Goal: Task Accomplishment & Management: Complete application form

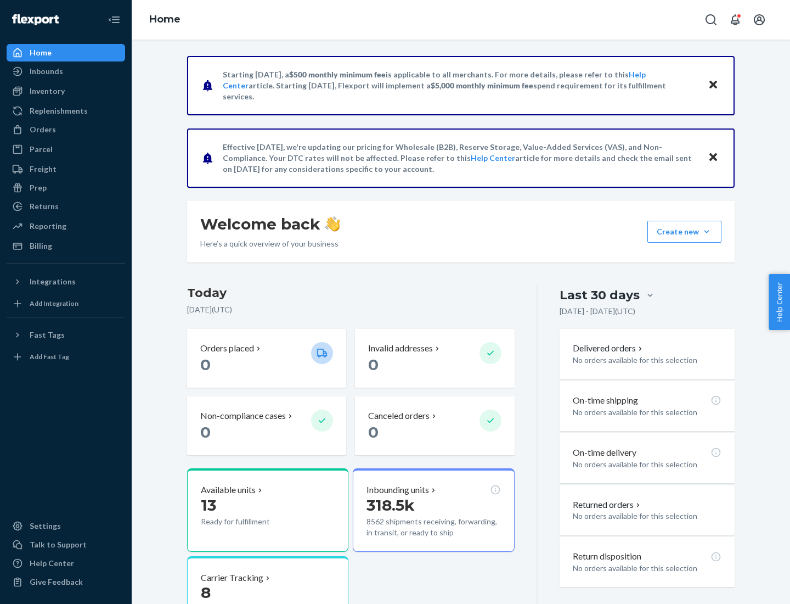
click at [707, 232] on button "Create new Create new inbound Create new order Create new product" at bounding box center [684, 232] width 74 height 22
click at [66, 71] on div "Inbounds" at bounding box center [66, 71] width 116 height 15
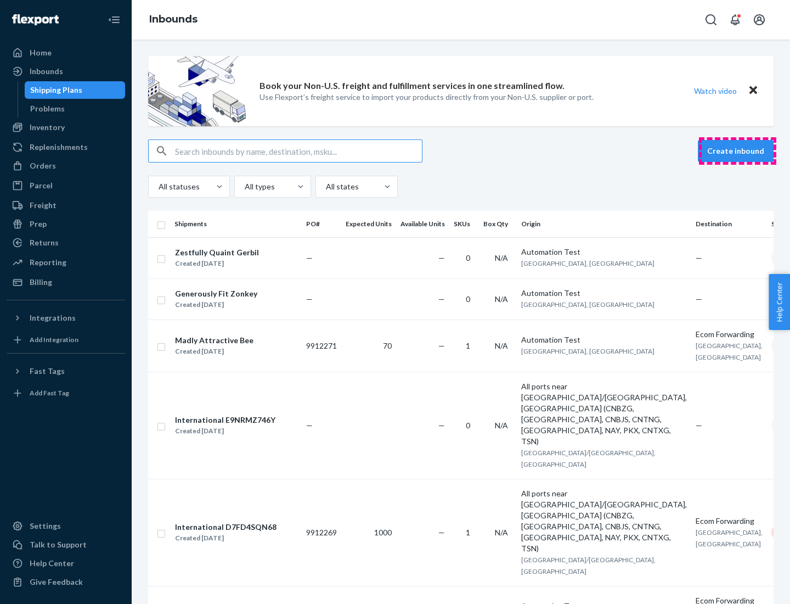
click at [737, 151] on button "Create inbound" at bounding box center [736, 151] width 76 height 22
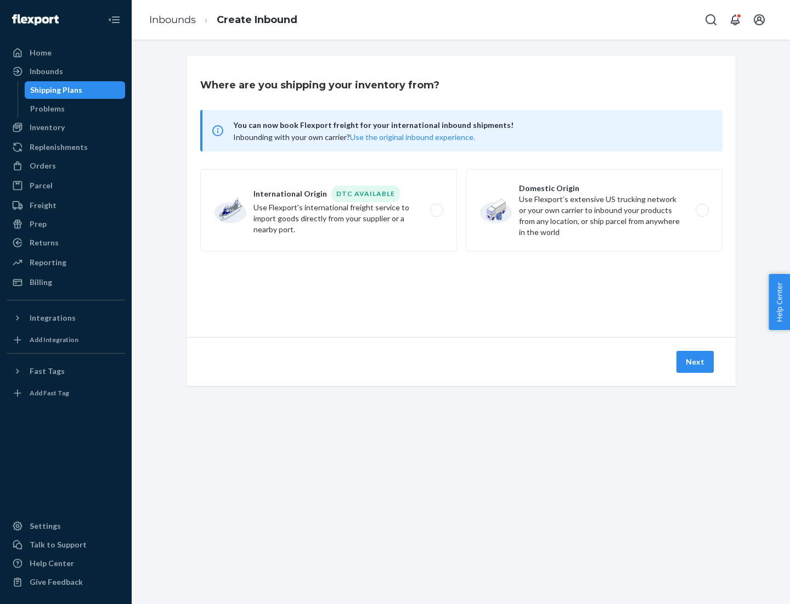
click at [594, 210] on label "Domestic Origin Use Flexport’s extensive US trucking network or your own carrie…" at bounding box center [594, 210] width 257 height 82
click at [702, 210] on input "Domestic Origin Use Flexport’s extensive US trucking network or your own carrie…" at bounding box center [705, 210] width 7 height 7
radio input "true"
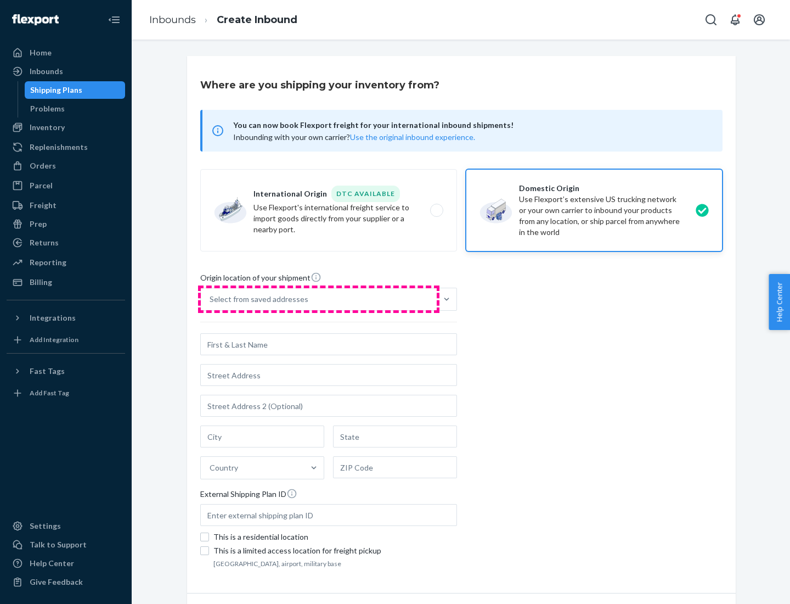
click at [319, 299] on div "Select from saved addresses" at bounding box center [319, 299] width 236 height 22
click at [211, 299] on input "Select from saved addresses" at bounding box center [210, 299] width 1 height 11
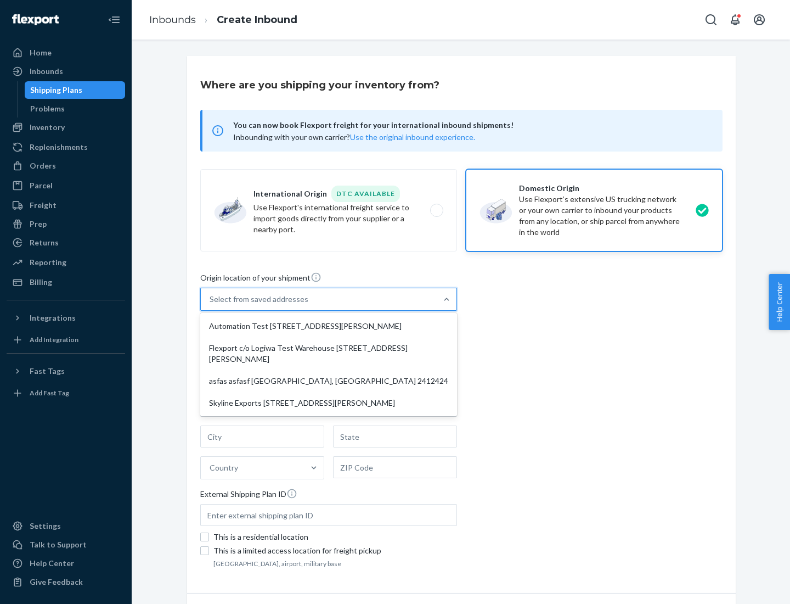
scroll to position [4, 0]
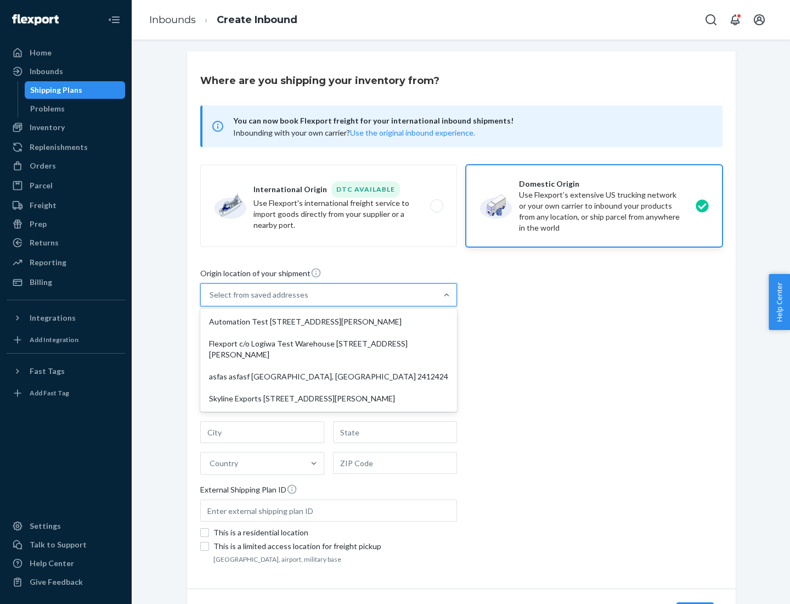
click at [329, 322] on div "Automation Test [STREET_ADDRESS][PERSON_NAME]" at bounding box center [328, 322] width 252 height 22
click at [211, 300] on input "option Automation Test [STREET_ADDRESS][PERSON_NAME] focused, 1 of 4. 4 results…" at bounding box center [210, 294] width 1 height 11
type input "Automation Test"
type input "9th Floor"
type input "[GEOGRAPHIC_DATA]"
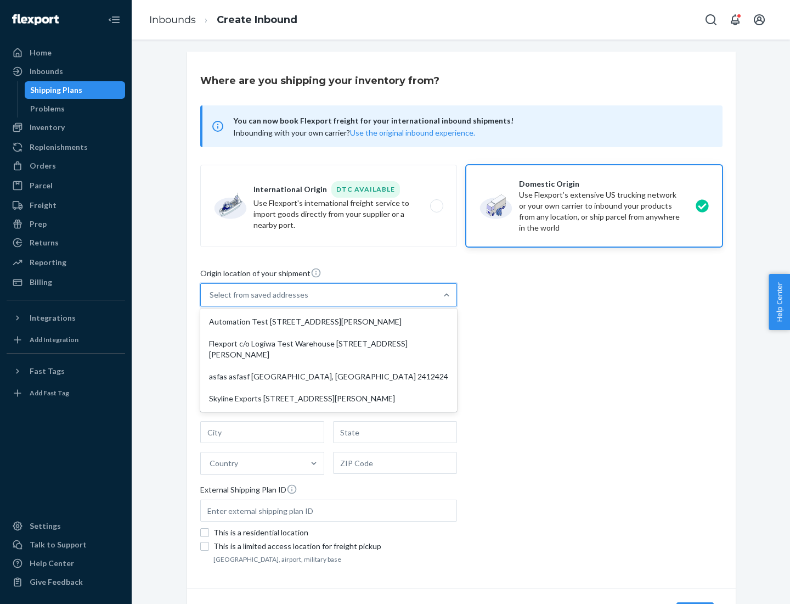
type input "CA"
type input "94104"
type input "[STREET_ADDRESS][PERSON_NAME]"
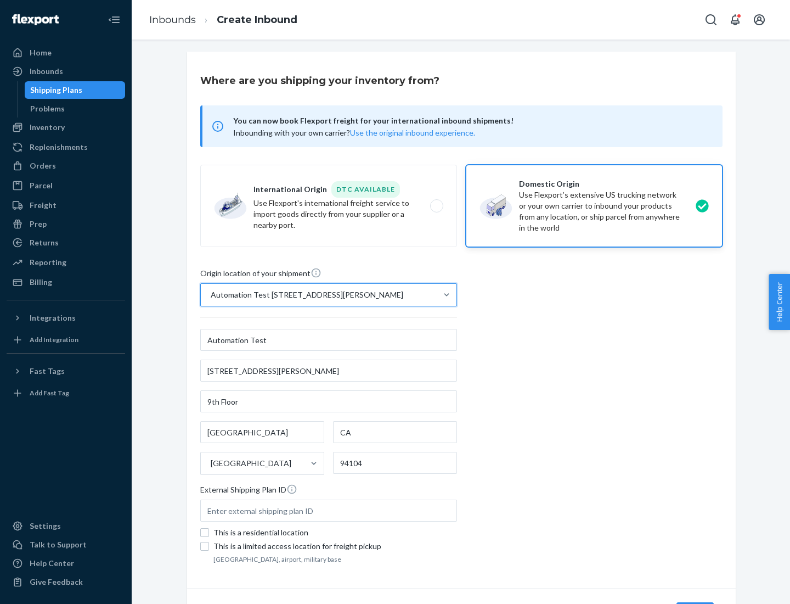
scroll to position [64, 0]
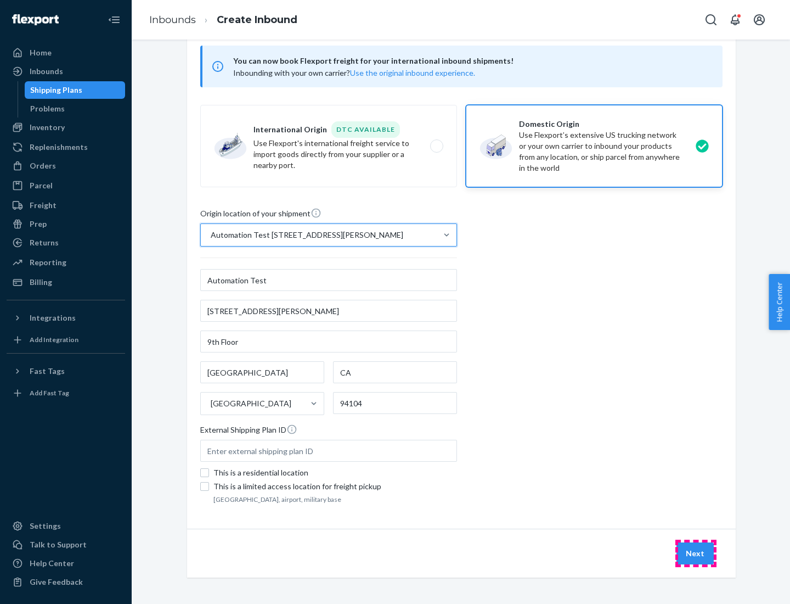
click at [696, 553] on button "Next" at bounding box center [694, 553] width 37 height 22
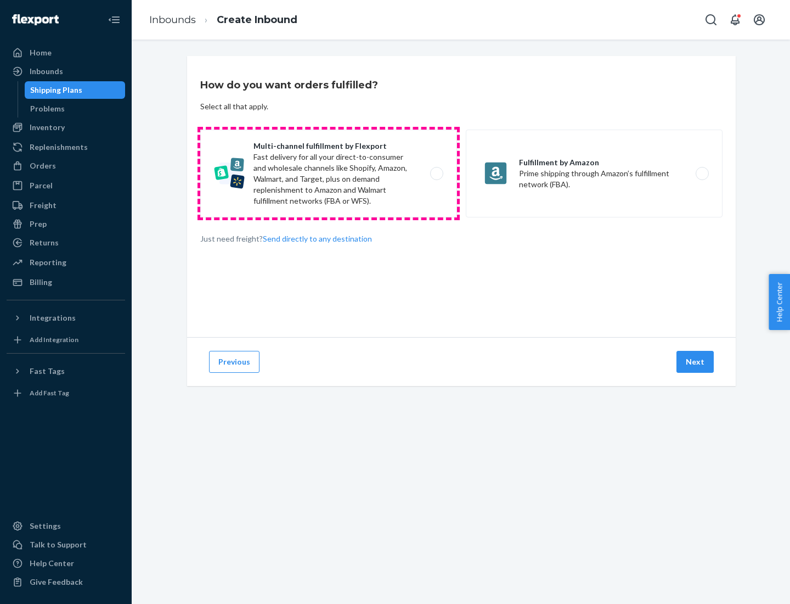
click at [329, 173] on label "Multi-channel fulfillment by Flexport Fast delivery for all your direct-to-cons…" at bounding box center [328, 173] width 257 height 88
click at [436, 173] on input "Multi-channel fulfillment by Flexport Fast delivery for all your direct-to-cons…" at bounding box center [439, 173] width 7 height 7
radio input "true"
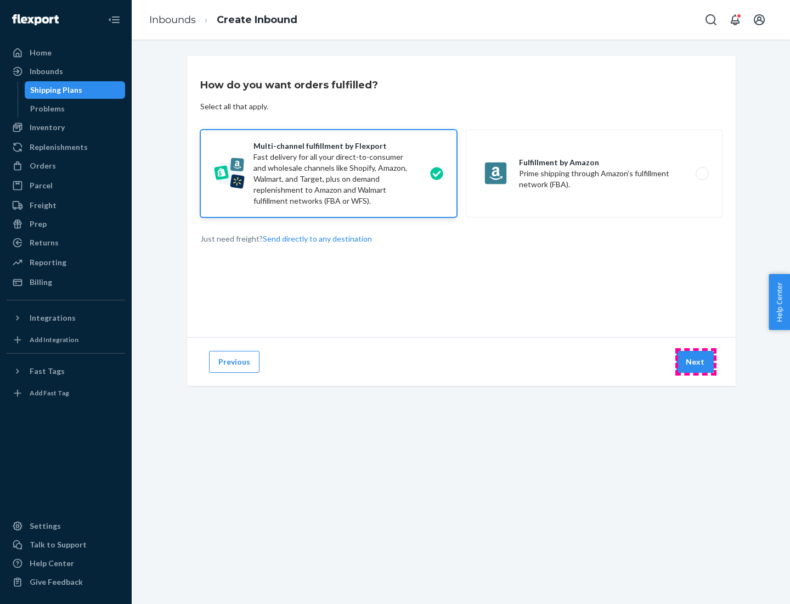
click at [696, 362] on button "Next" at bounding box center [694, 362] width 37 height 22
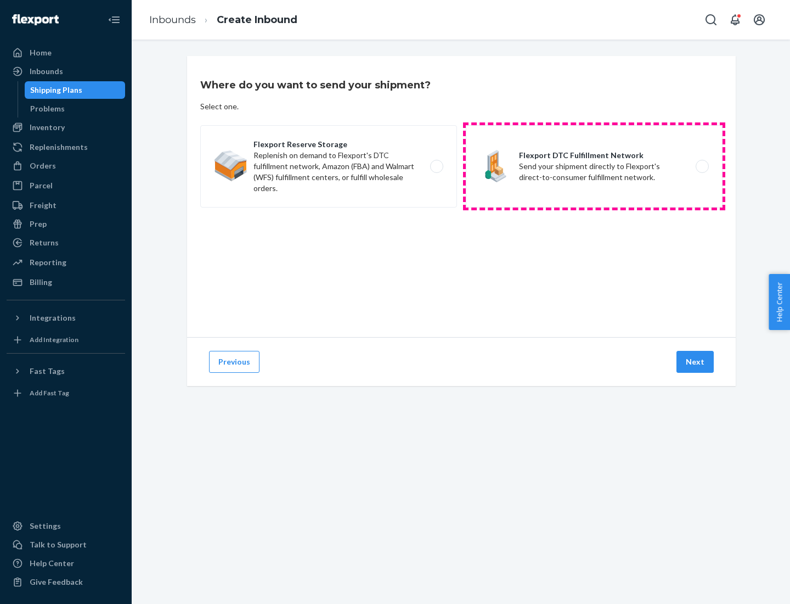
click at [594, 166] on label "Flexport DTC Fulfillment Network Send your shipment directly to Flexport's dire…" at bounding box center [594, 166] width 257 height 82
click at [702, 166] on input "Flexport DTC Fulfillment Network Send your shipment directly to Flexport's dire…" at bounding box center [705, 166] width 7 height 7
radio input "true"
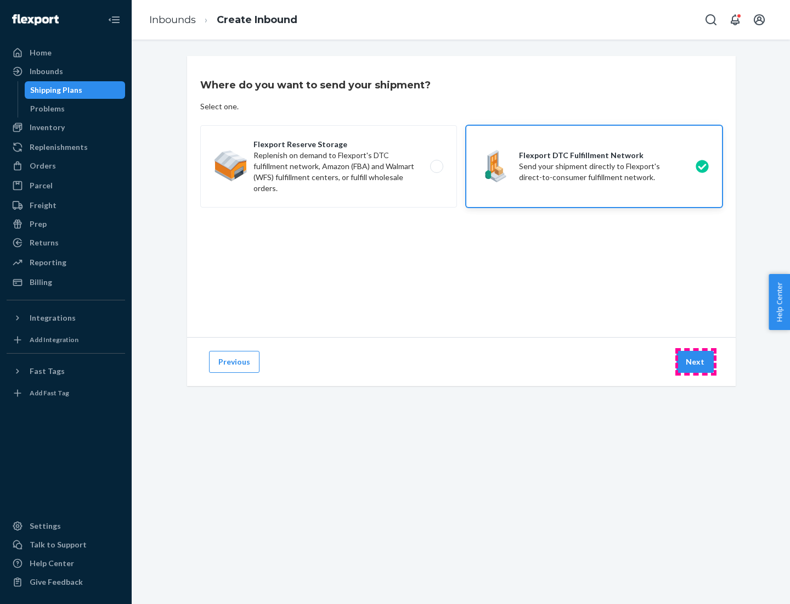
click at [696, 362] on button "Next" at bounding box center [694, 362] width 37 height 22
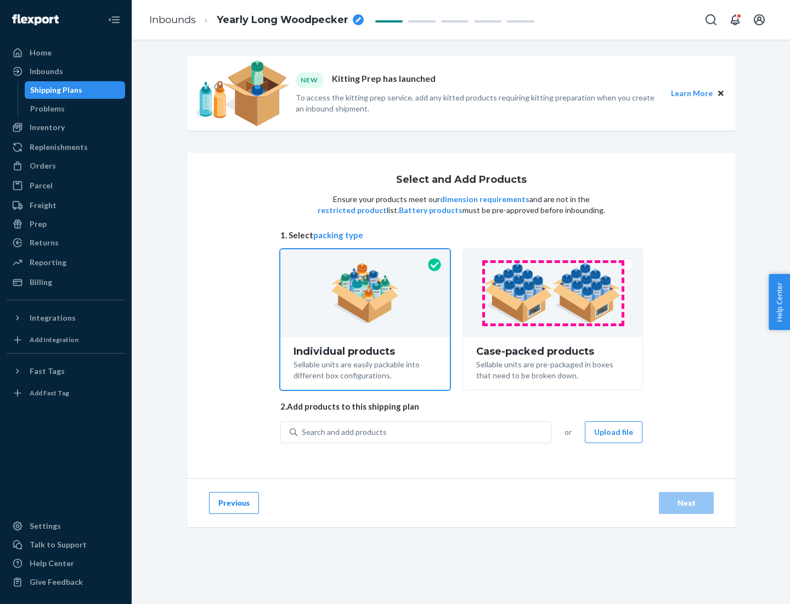
click at [553, 293] on img at bounding box center [552, 293] width 137 height 60
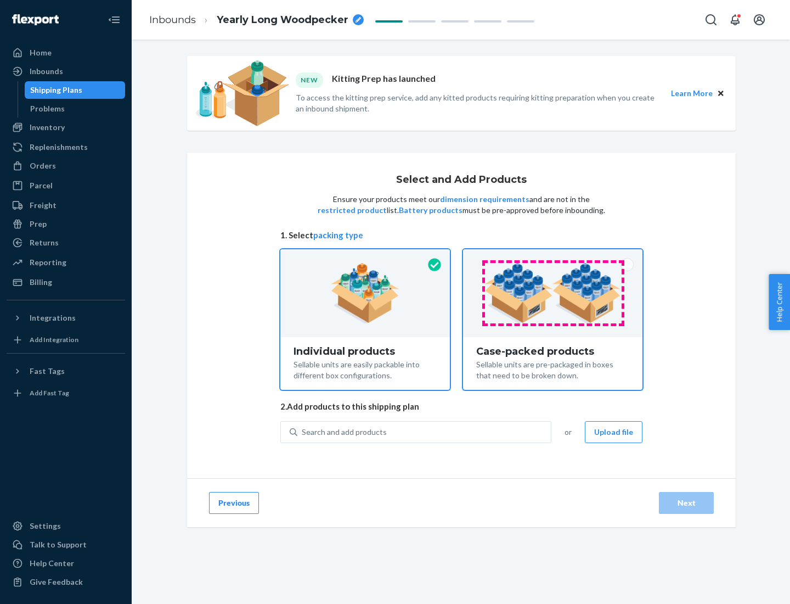
click at [553, 256] on input "Case-packed products Sellable units are pre-packaged in boxes that need to be b…" at bounding box center [552, 252] width 7 height 7
radio input "true"
radio input "false"
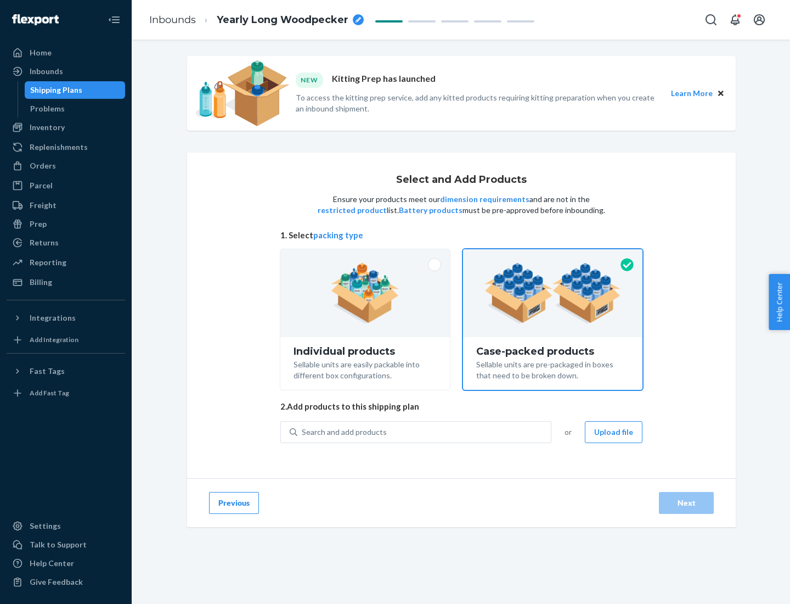
click at [425, 431] on div "Search and add products" at bounding box center [423, 432] width 253 height 20
click at [303, 431] on input "Search and add products" at bounding box center [302, 431] width 1 height 11
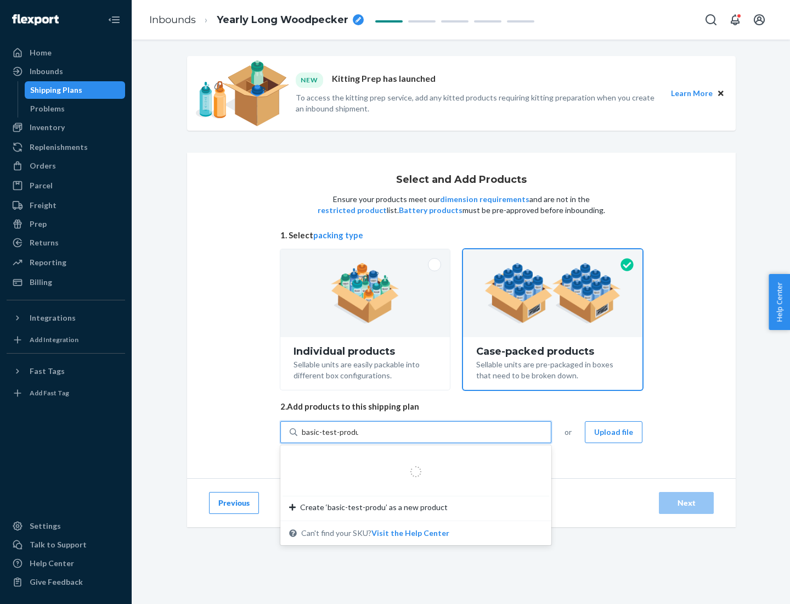
type input "basic-test-product-1"
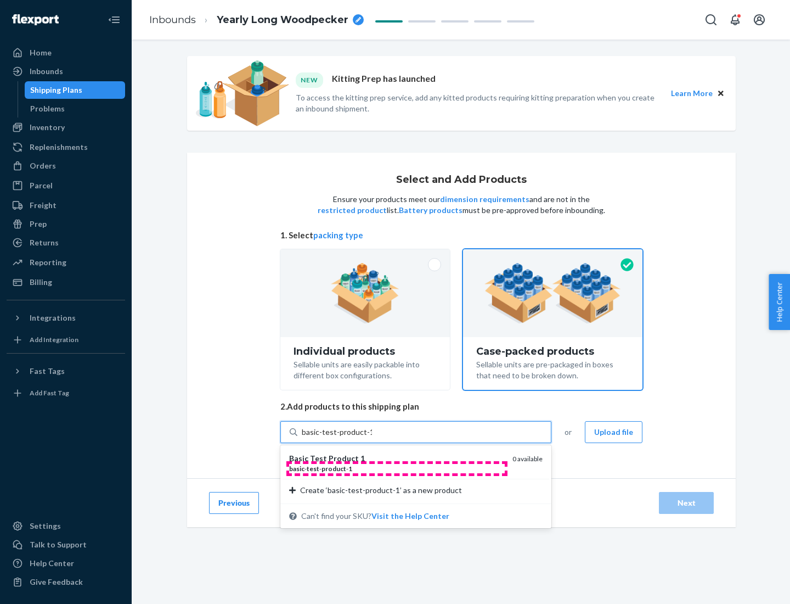
click at [397, 468] on div "basic - test - product - 1" at bounding box center [396, 468] width 215 height 9
click at [372, 437] on input "basic-test-product-1" at bounding box center [337, 431] width 70 height 11
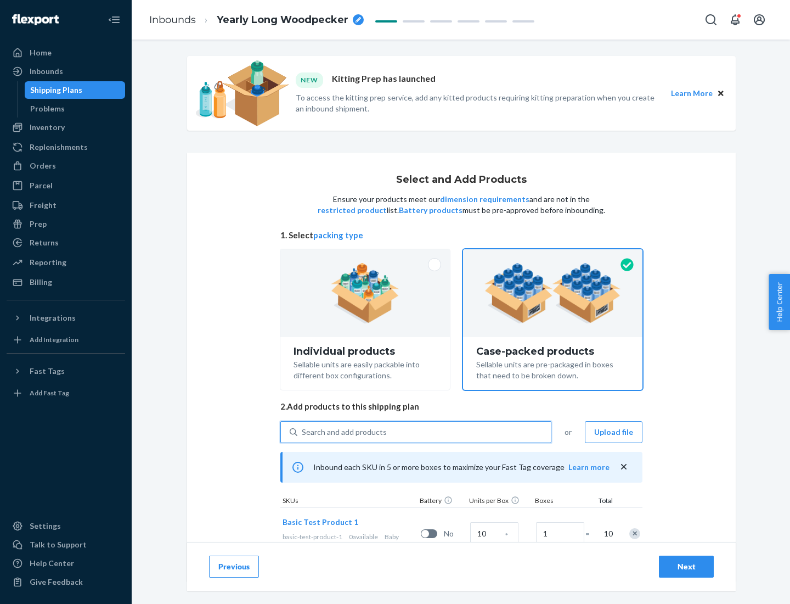
scroll to position [40, 0]
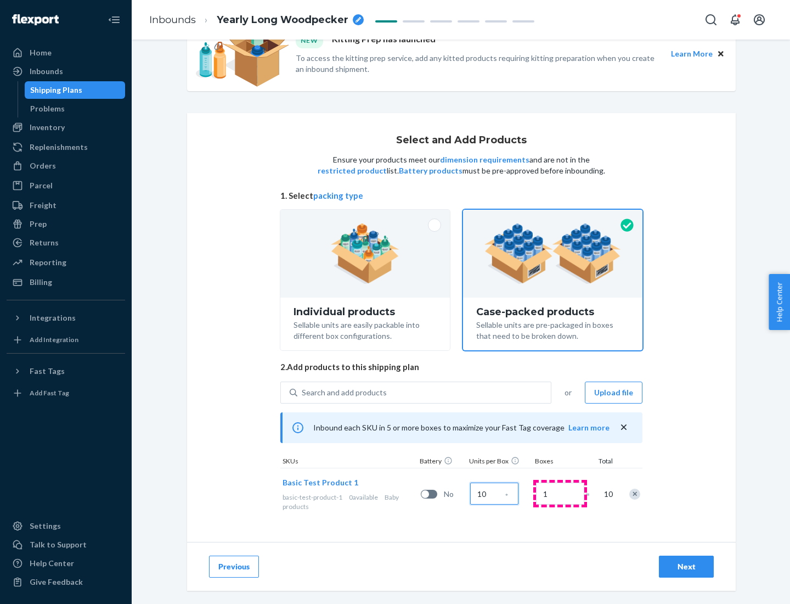
type input "10"
type input "7"
click at [686, 566] on div "Next" at bounding box center [686, 566] width 36 height 11
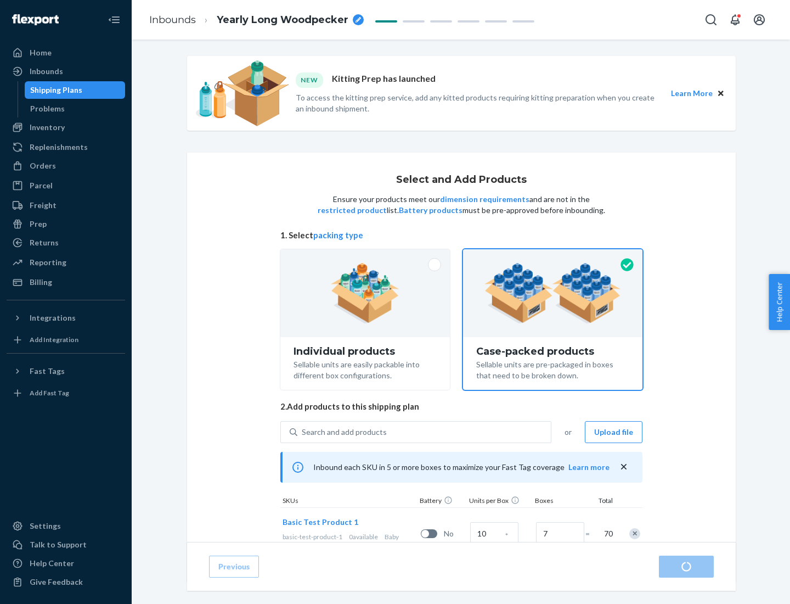
radio input "true"
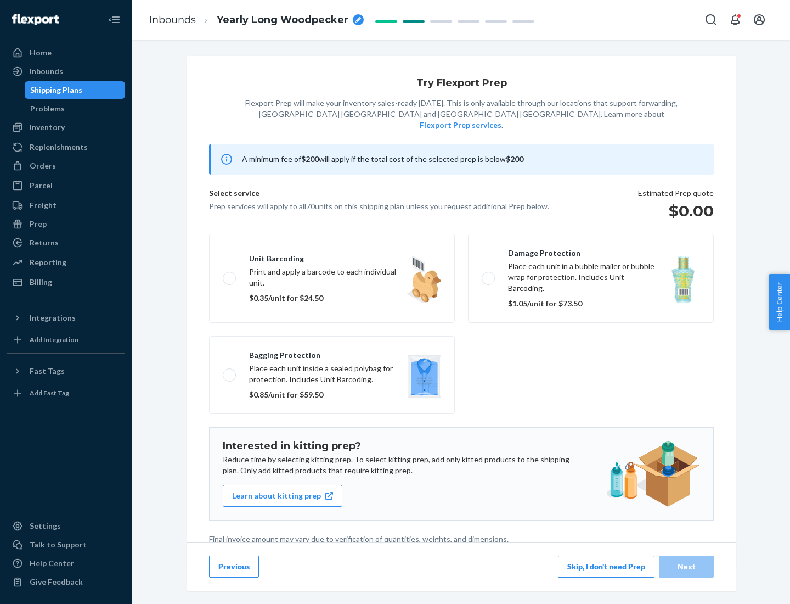
scroll to position [3, 0]
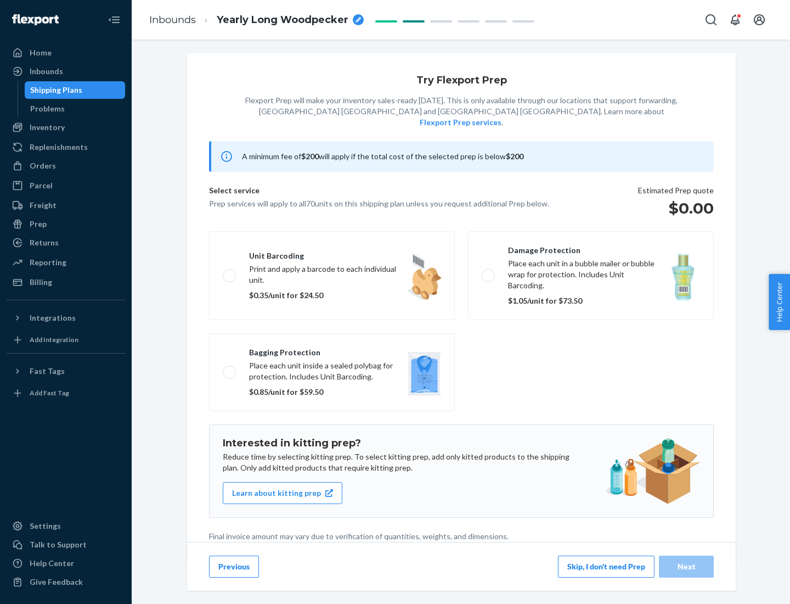
click at [606, 566] on button "Skip, I don't need Prep" at bounding box center [606, 566] width 97 height 22
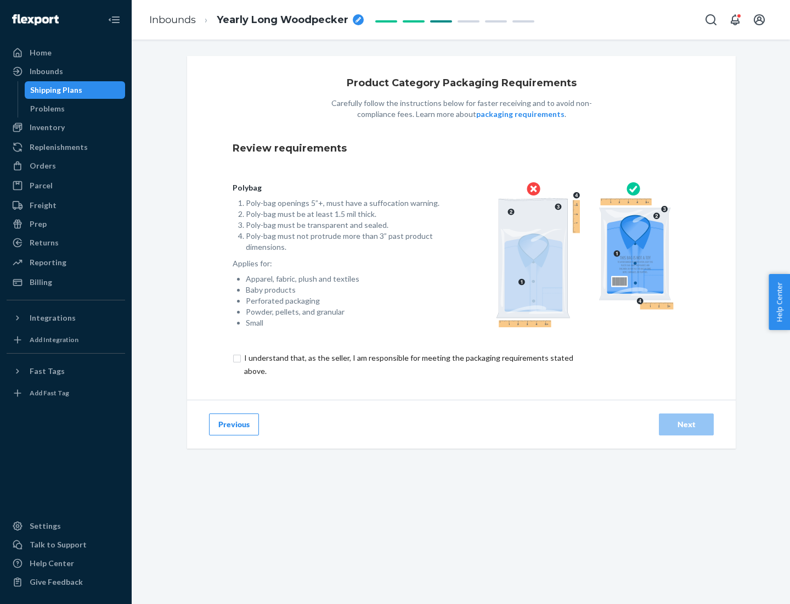
click at [408, 364] on input "checkbox" at bounding box center [415, 364] width 365 height 26
checkbox input "true"
click at [686, 424] on div "Next" at bounding box center [686, 424] width 36 height 11
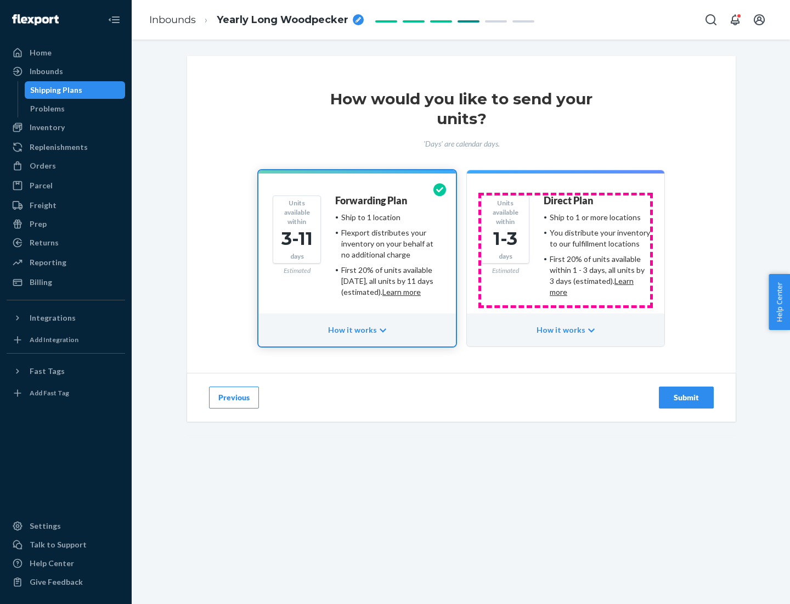
click at [566, 250] on ul "Ship to 1 or more locations You distribute your inventory to our fulfillment lo…" at bounding box center [597, 255] width 106 height 86
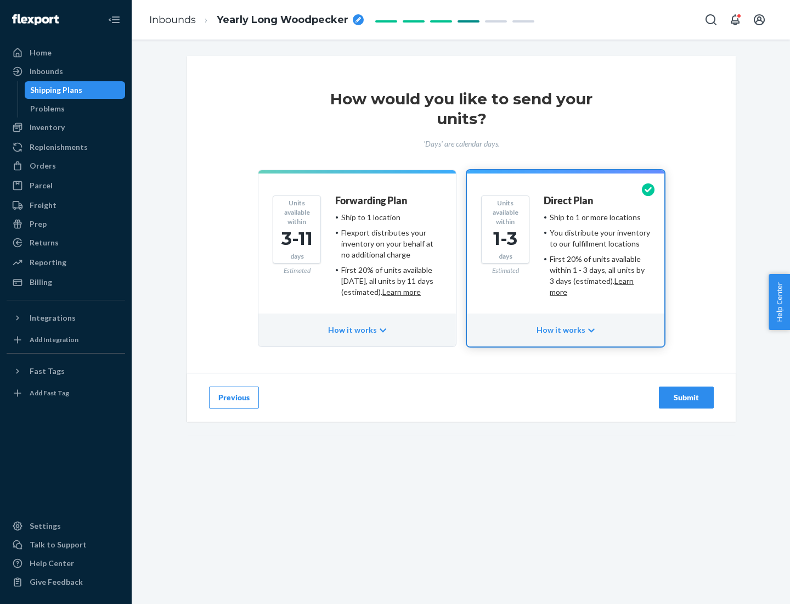
click at [686, 397] on div "Submit" at bounding box center [686, 397] width 36 height 11
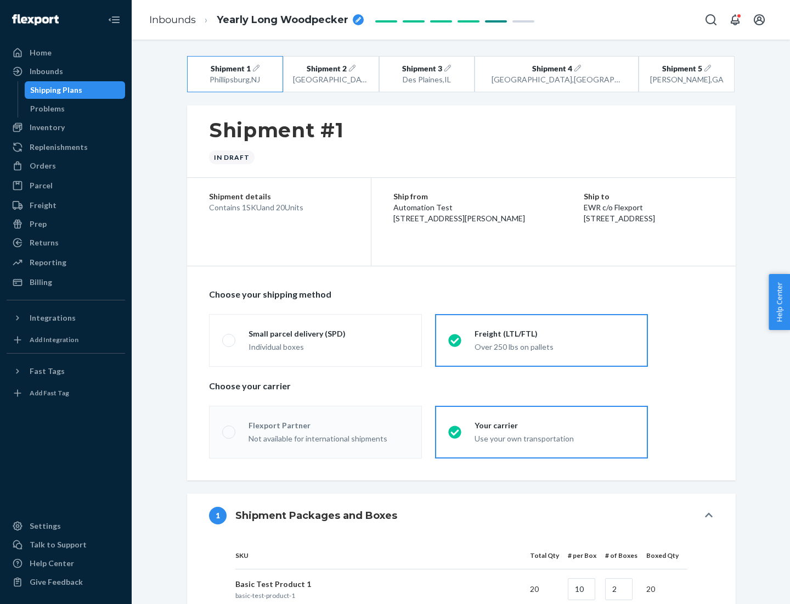
radio input "true"
radio input "false"
radio input "true"
radio input "false"
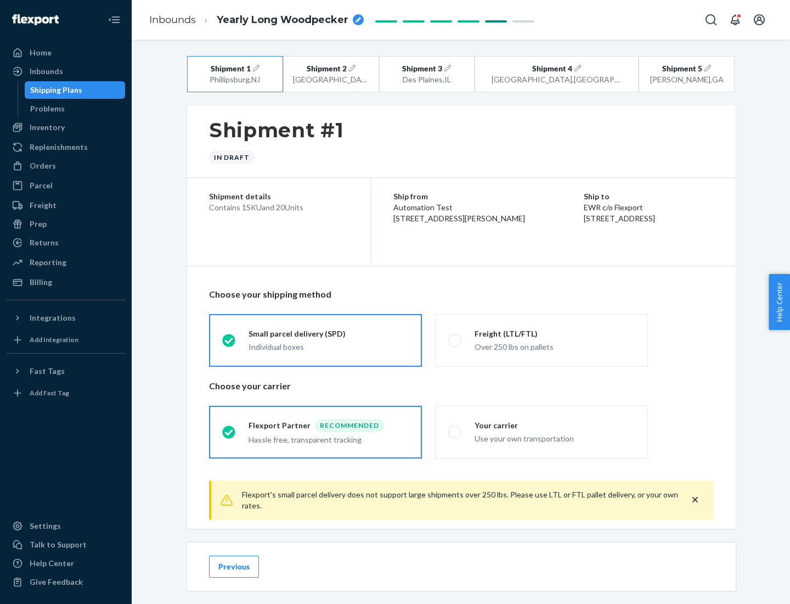
scroll to position [12, 0]
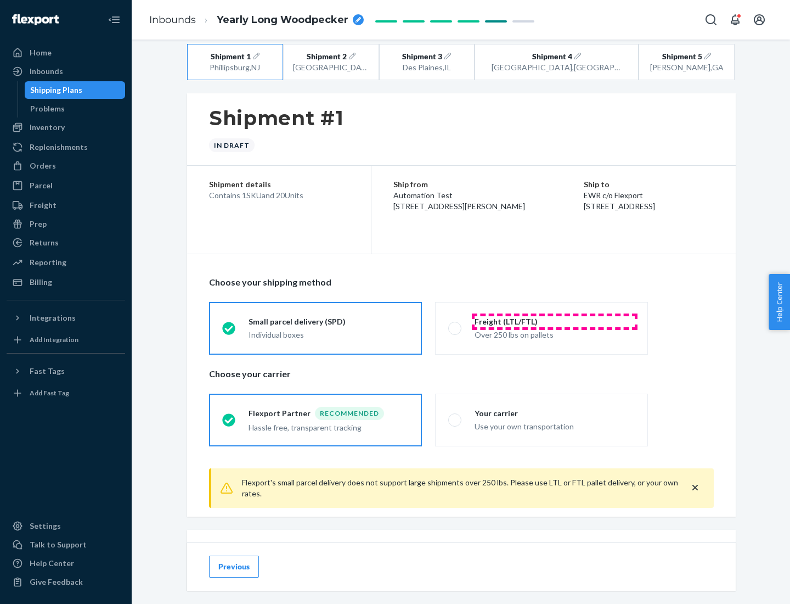
click at [555, 321] on div "Freight (LTL/FTL)" at bounding box center [555, 321] width 160 height 11
click at [455, 324] on input "Freight (LTL/FTL) Over 250 lbs on pallets" at bounding box center [451, 327] width 7 height 7
radio input "true"
radio input "false"
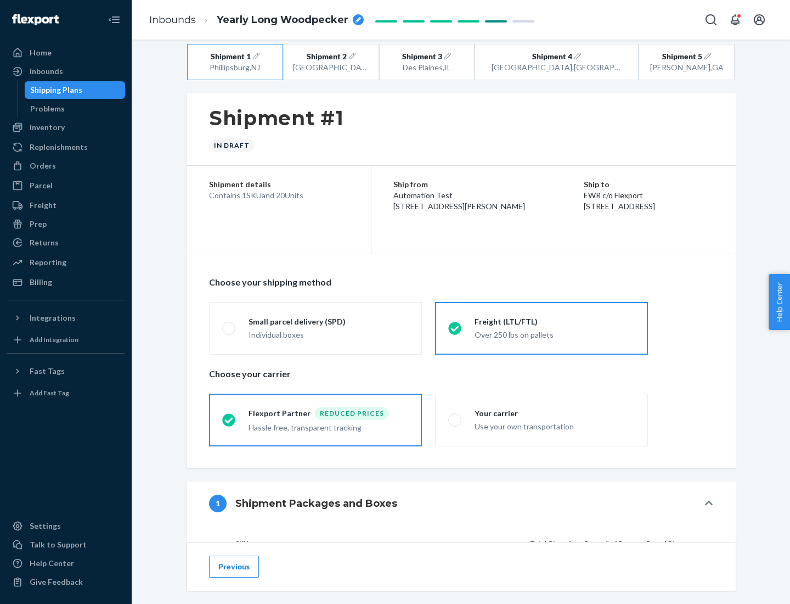
scroll to position [104, 0]
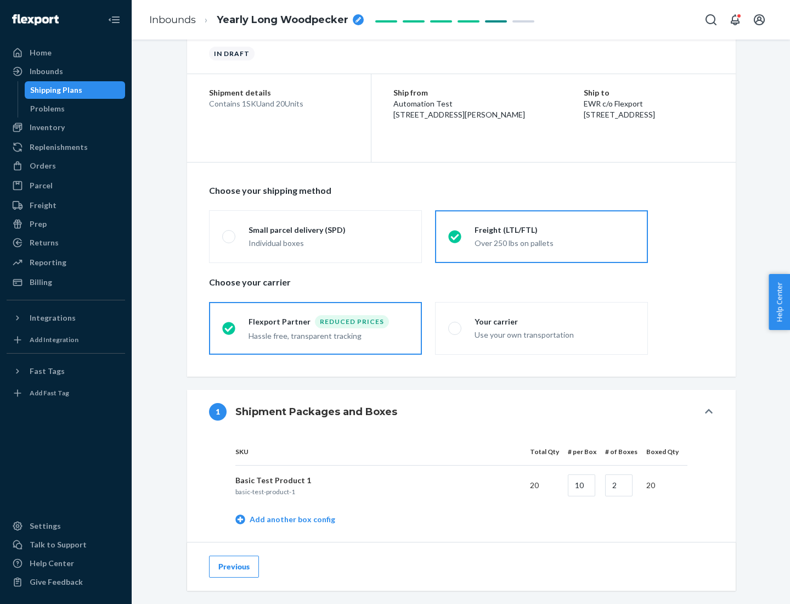
click at [555, 321] on div "Your carrier" at bounding box center [555, 321] width 160 height 11
click at [455, 324] on input "Your carrier Use your own transportation" at bounding box center [451, 327] width 7 height 7
radio input "true"
radio input "false"
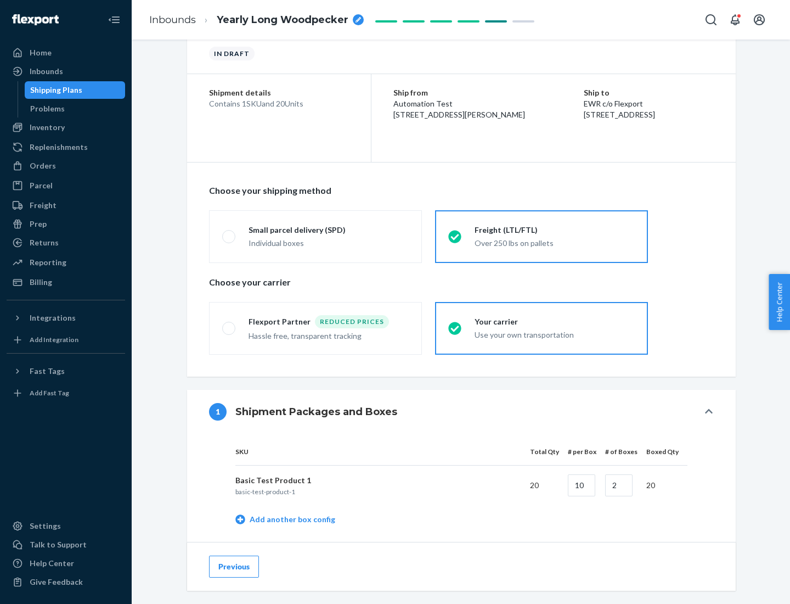
scroll to position [347, 0]
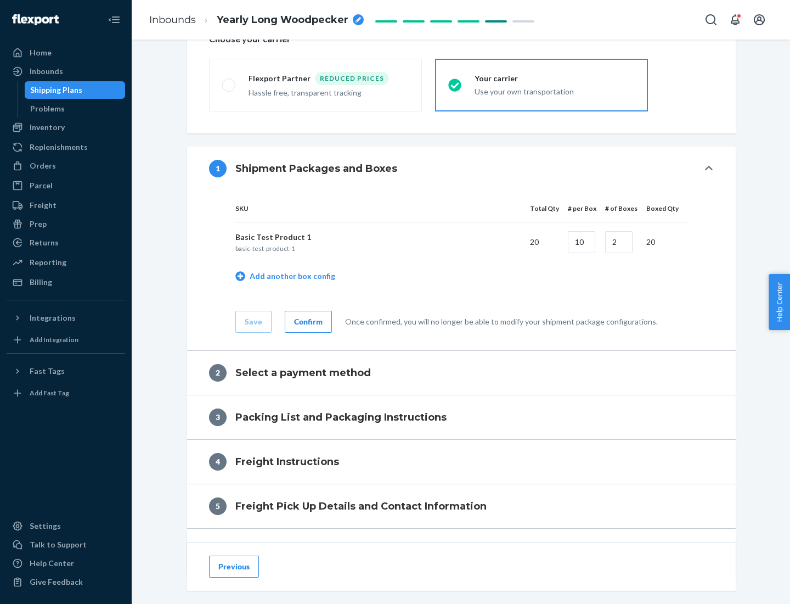
click at [307, 321] on div "Confirm" at bounding box center [308, 321] width 29 height 11
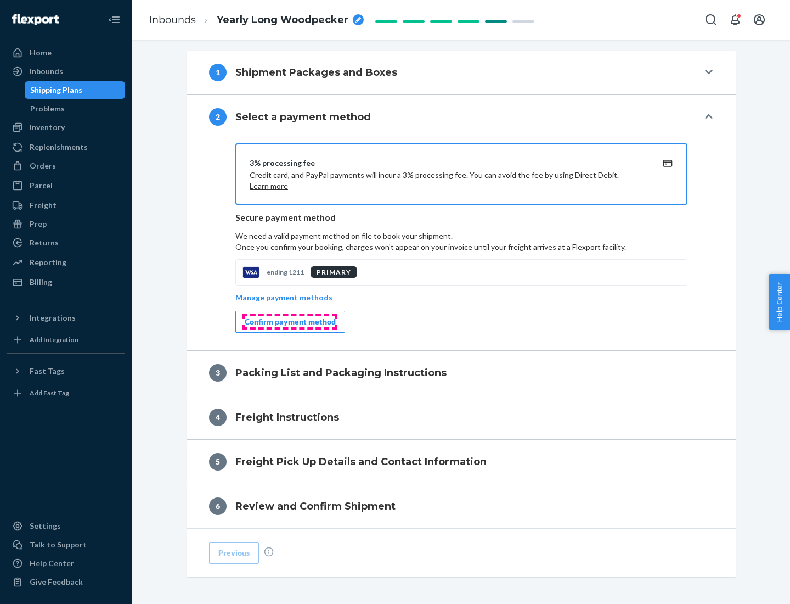
click at [289, 322] on div "Confirm payment method" at bounding box center [290, 321] width 91 height 11
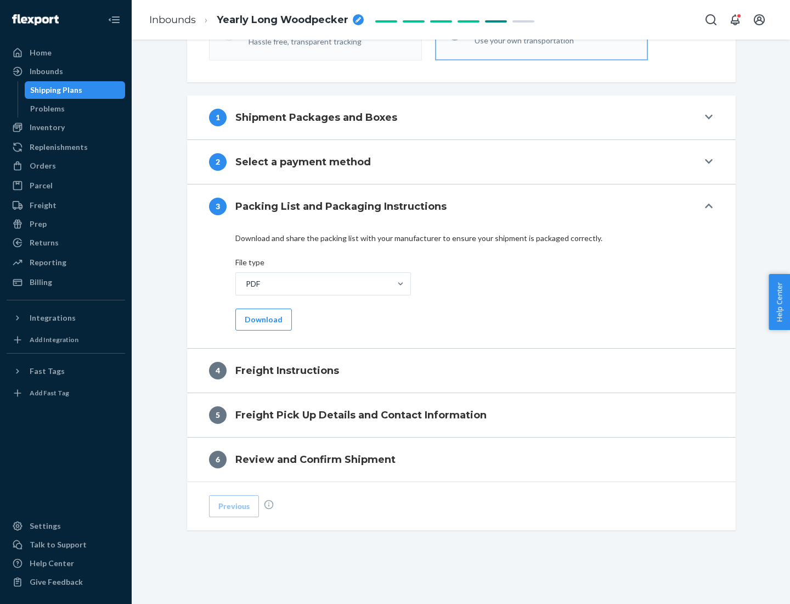
scroll to position [396, 0]
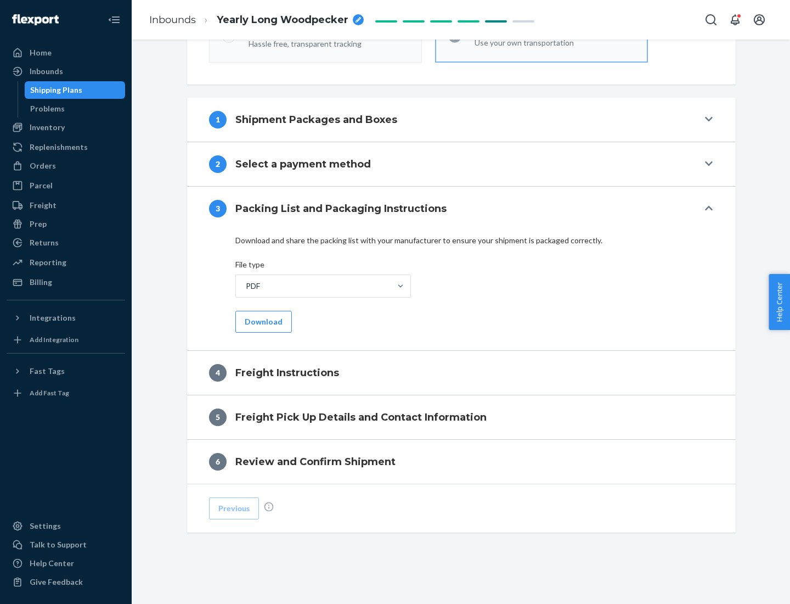
click at [262, 321] on button "Download" at bounding box center [263, 322] width 57 height 22
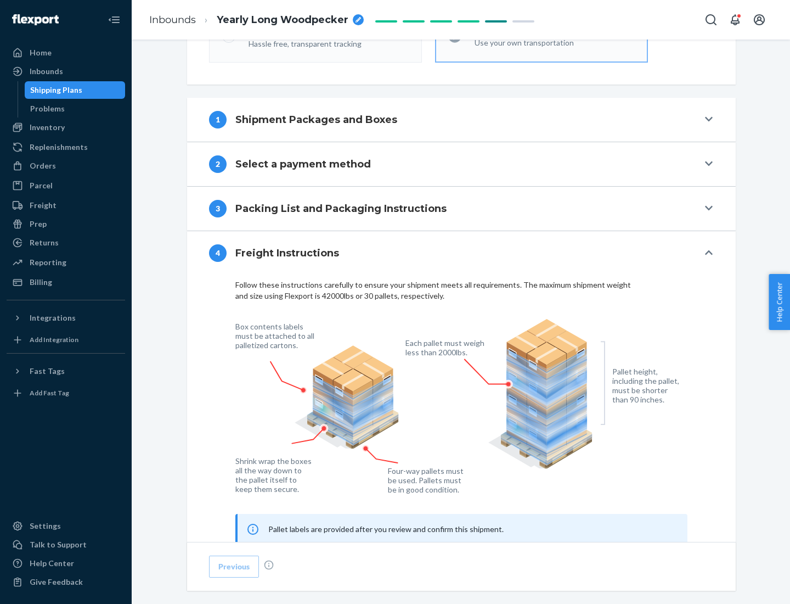
scroll to position [663, 0]
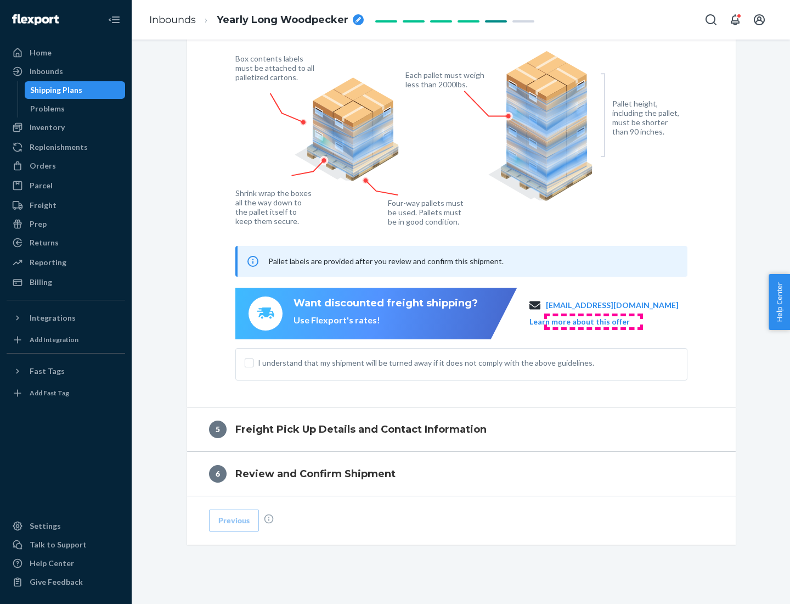
click at [593, 321] on button "Learn more about this offer" at bounding box center [579, 321] width 100 height 11
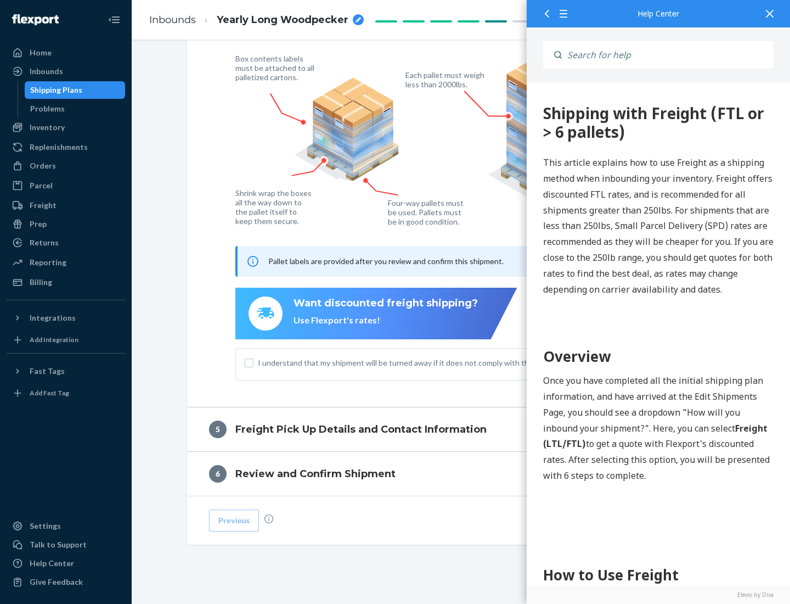
scroll to position [0, 0]
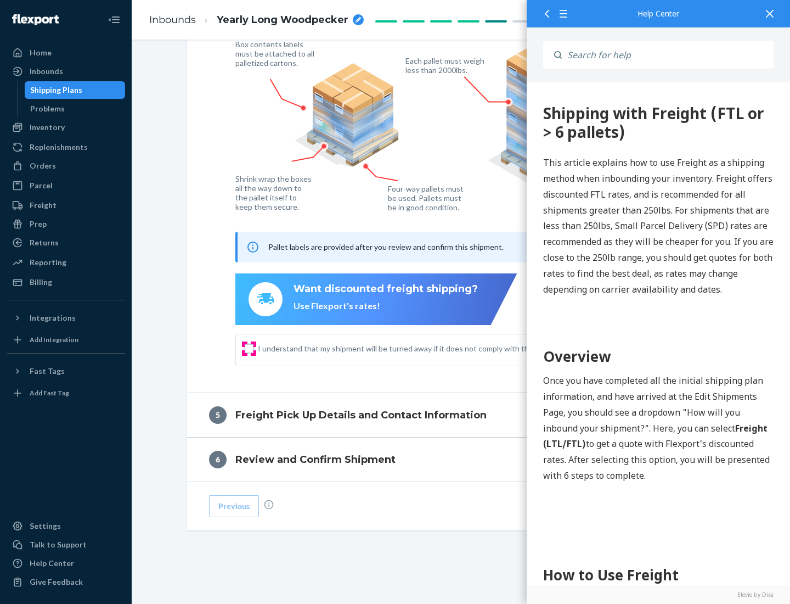
click at [249, 348] on input "I understand that my shipment will be turned away if it does not comply with th…" at bounding box center [249, 348] width 9 height 9
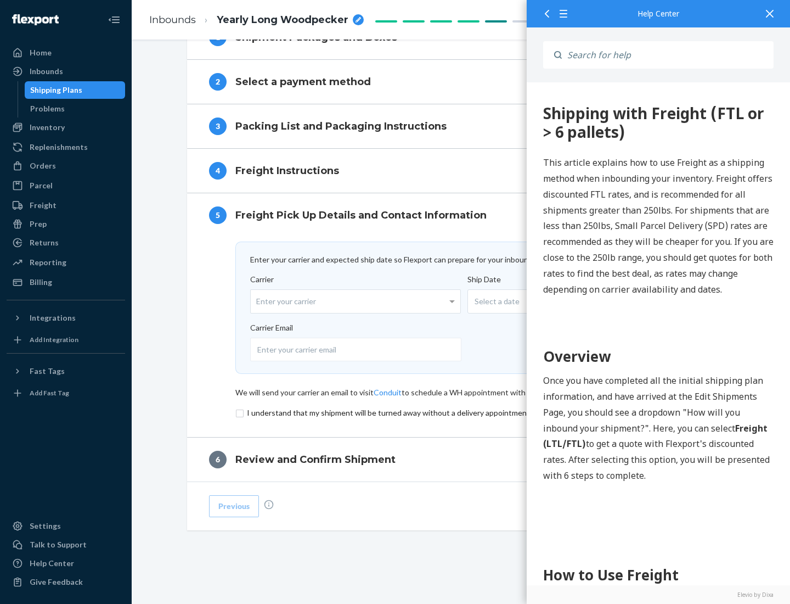
scroll to position [478, 0]
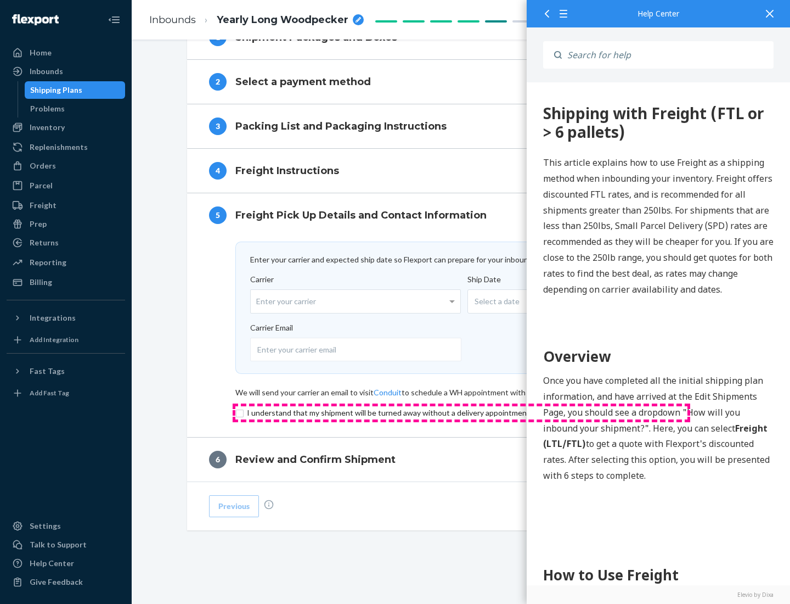
click at [461, 412] on input "checkbox" at bounding box center [461, 412] width 452 height 13
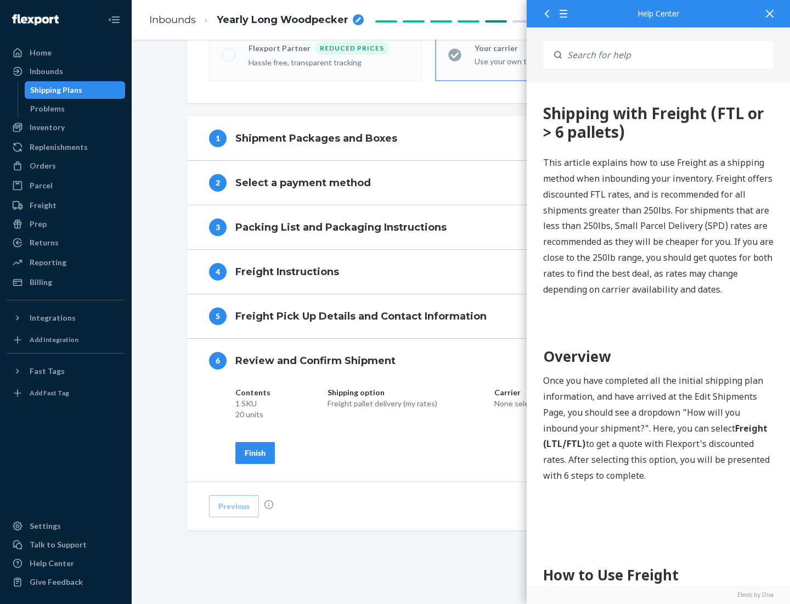
scroll to position [377, 0]
click at [255, 452] on div "Finish" at bounding box center [255, 452] width 21 height 11
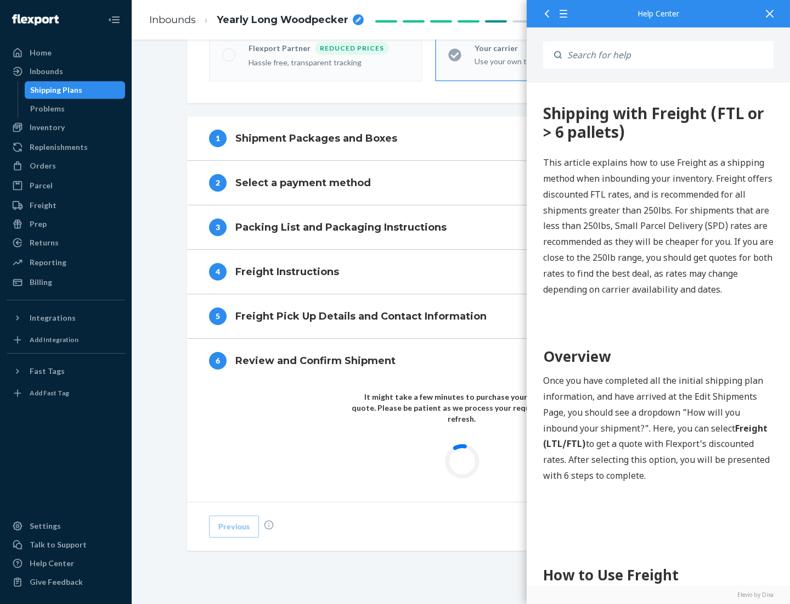
scroll to position [322, 0]
